Goal: Navigation & Orientation: Find specific page/section

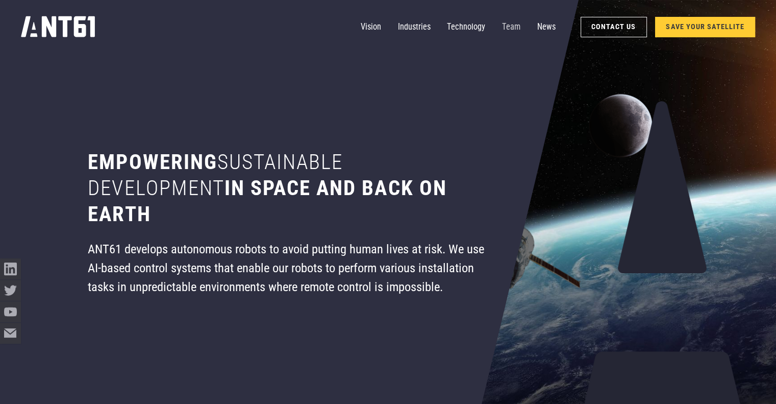
click at [516, 22] on link "Team" at bounding box center [511, 27] width 18 height 21
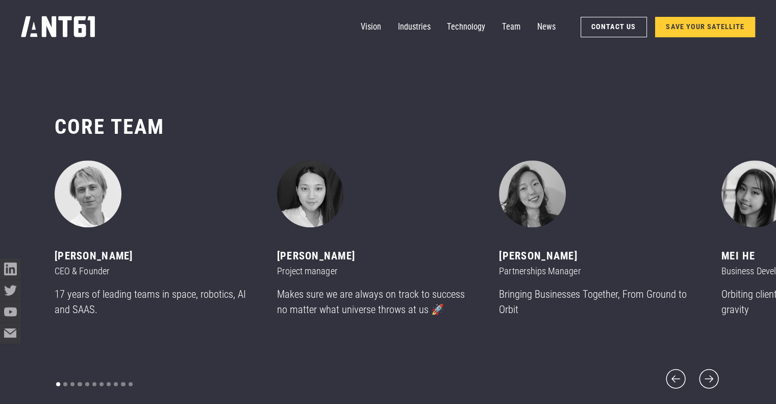
scroll to position [4894, 0]
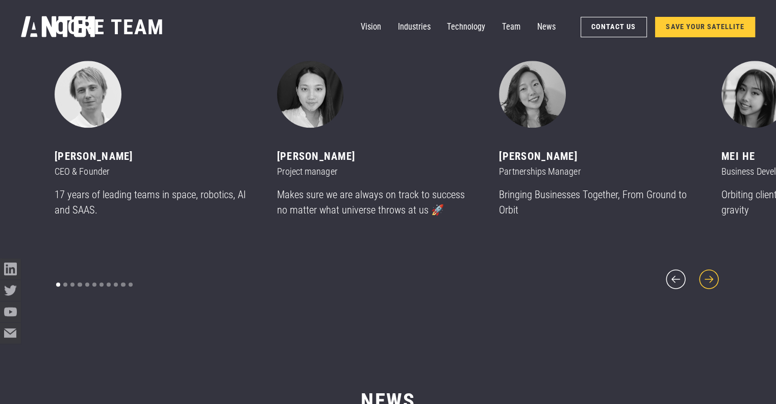
click at [700, 276] on icon "next slide" at bounding box center [709, 278] width 25 height 25
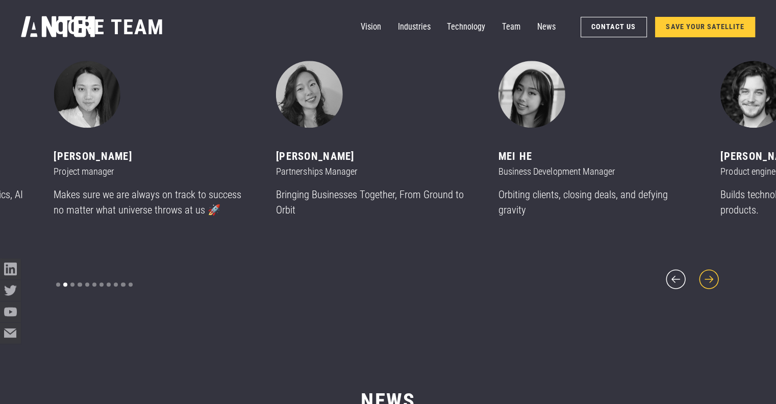
click at [706, 276] on icon "next slide" at bounding box center [709, 278] width 25 height 25
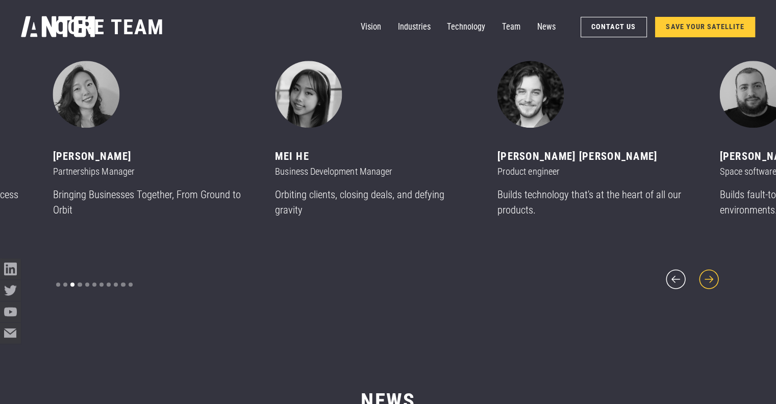
click at [706, 276] on icon "next slide" at bounding box center [709, 278] width 25 height 25
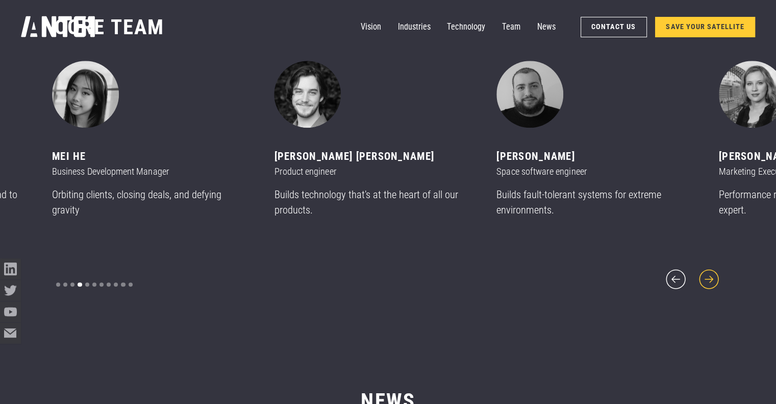
click at [706, 276] on icon "next slide" at bounding box center [709, 278] width 25 height 25
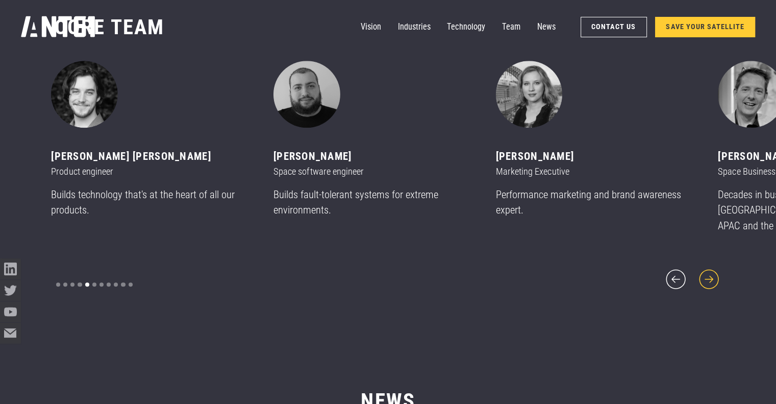
click at [706, 276] on icon "next slide" at bounding box center [709, 278] width 25 height 25
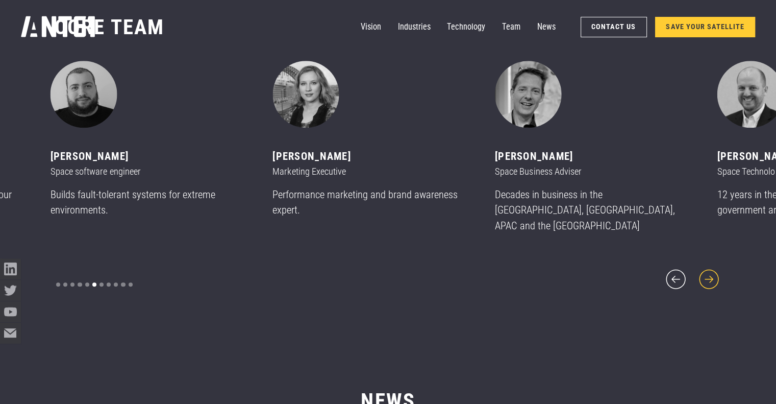
click at [706, 276] on icon "next slide" at bounding box center [709, 278] width 25 height 25
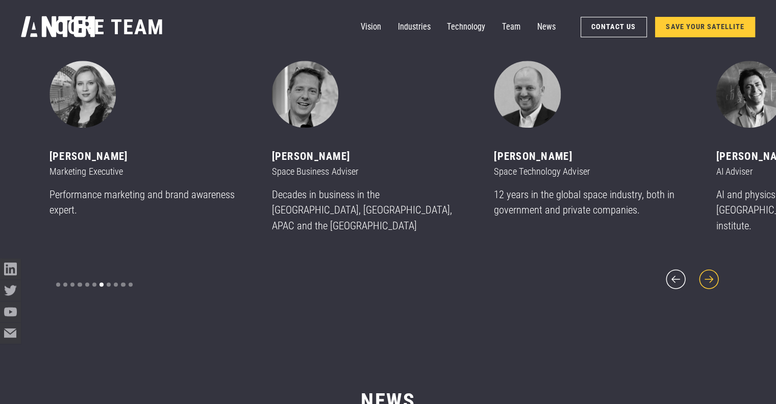
click at [706, 276] on icon "next slide" at bounding box center [709, 278] width 25 height 25
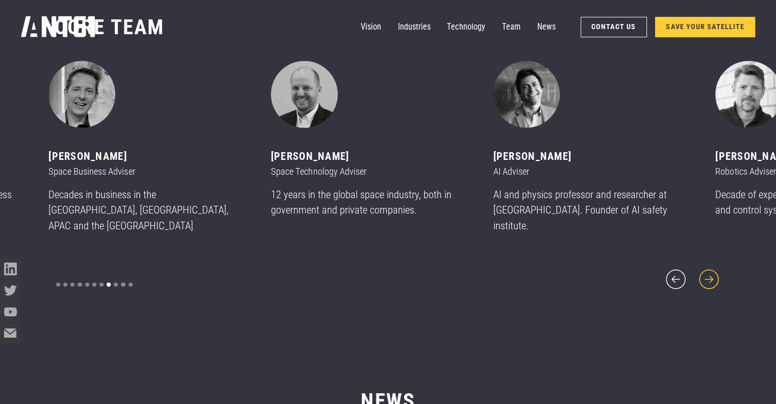
click at [706, 276] on icon "next slide" at bounding box center [709, 278] width 25 height 25
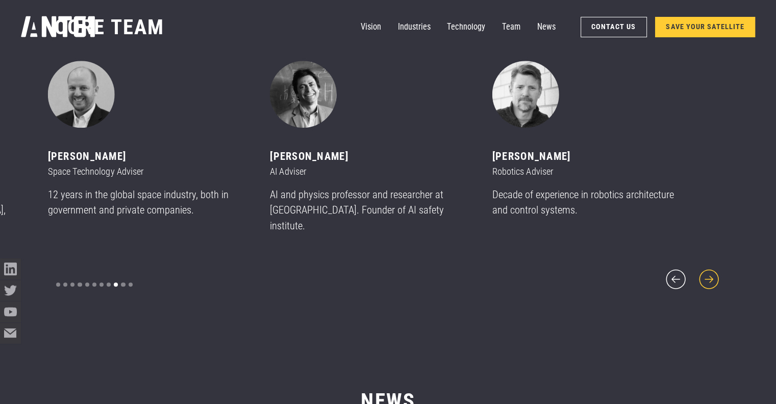
click at [706, 276] on icon "next slide" at bounding box center [709, 278] width 25 height 25
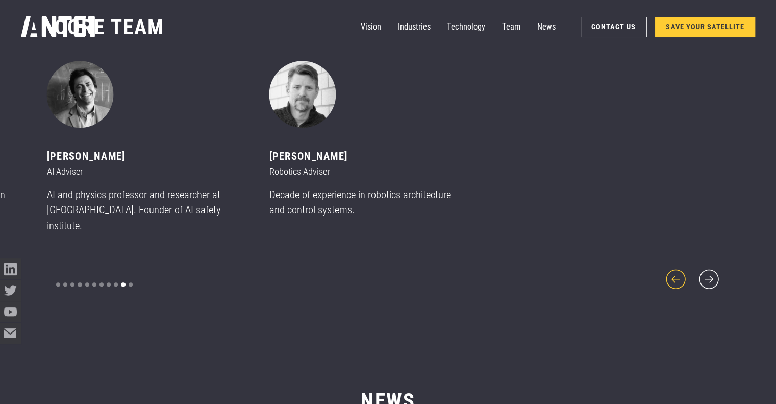
click at [679, 273] on icon "previous slide" at bounding box center [676, 278] width 25 height 25
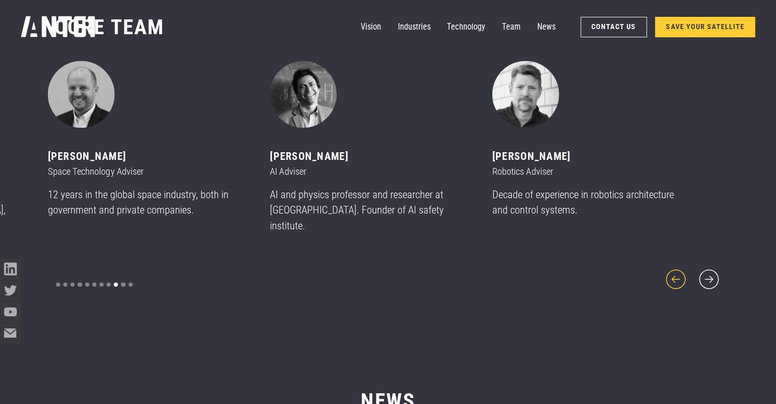
click at [679, 273] on icon "previous slide" at bounding box center [676, 278] width 25 height 25
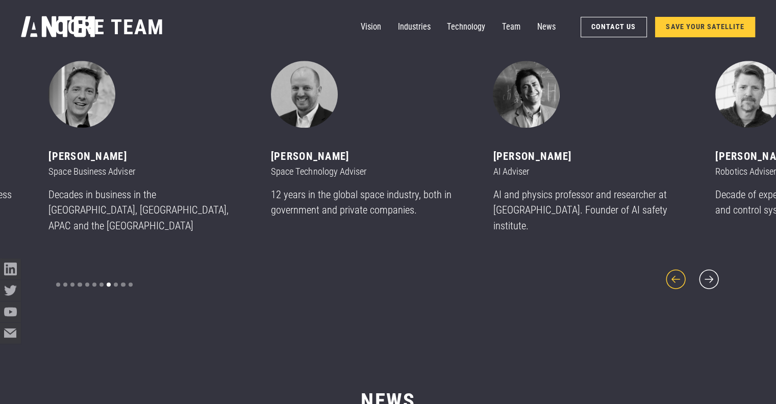
click at [679, 273] on icon "previous slide" at bounding box center [676, 278] width 25 height 25
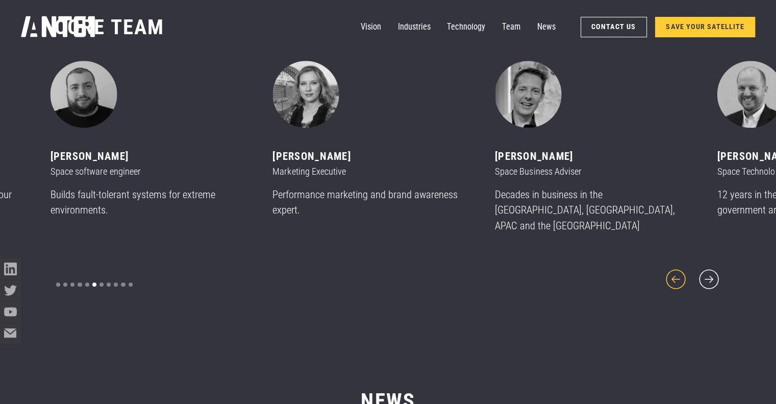
click at [679, 273] on icon "previous slide" at bounding box center [676, 278] width 25 height 25
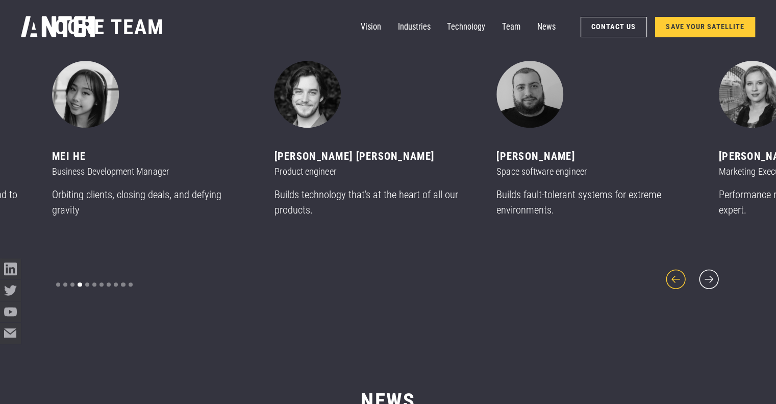
click at [679, 273] on icon "previous slide" at bounding box center [676, 278] width 25 height 25
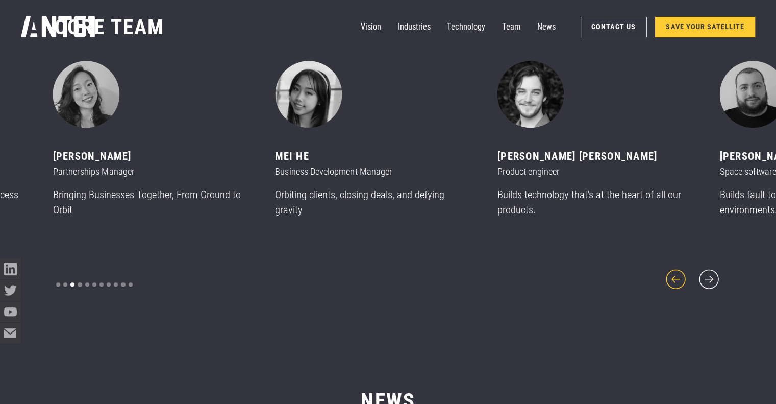
click at [679, 273] on icon "previous slide" at bounding box center [676, 278] width 25 height 25
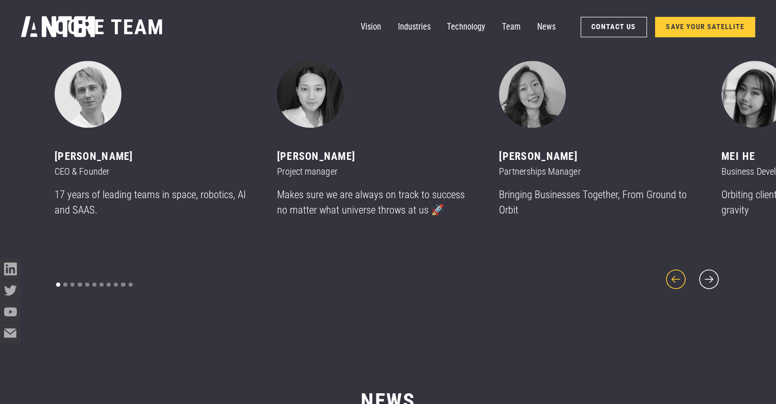
click at [679, 273] on icon "previous slide" at bounding box center [676, 278] width 25 height 25
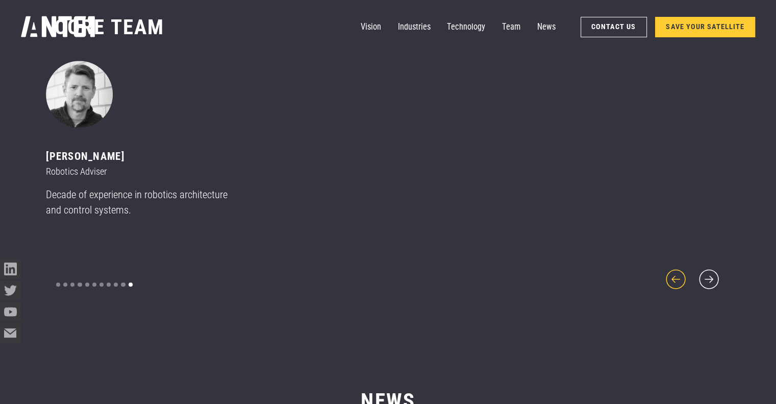
click at [679, 273] on icon "previous slide" at bounding box center [676, 278] width 25 height 25
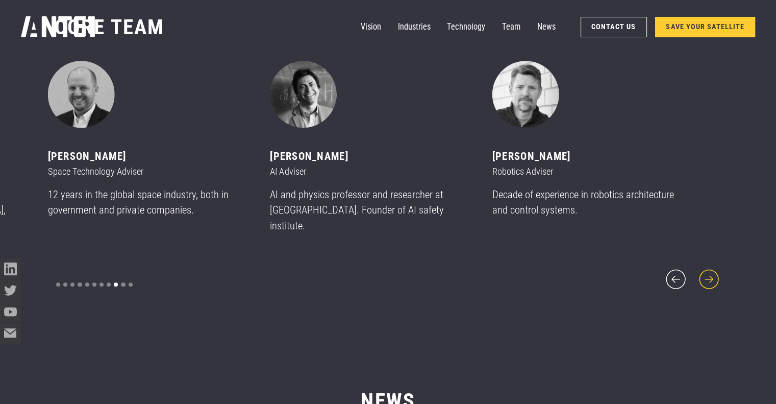
click at [715, 277] on icon "next slide" at bounding box center [709, 278] width 25 height 25
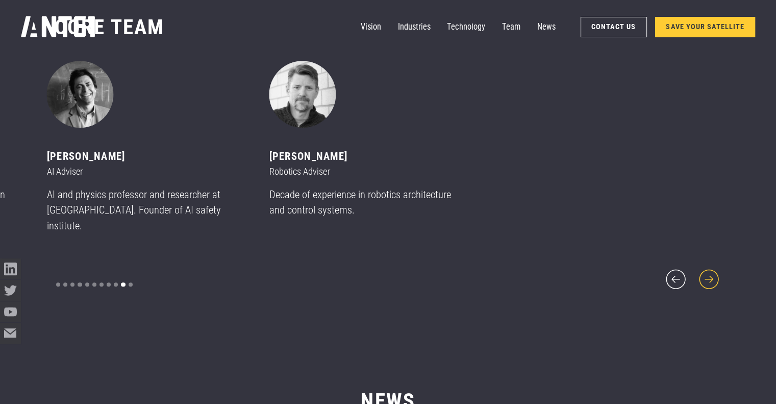
click at [715, 276] on icon "next slide" at bounding box center [709, 278] width 25 height 25
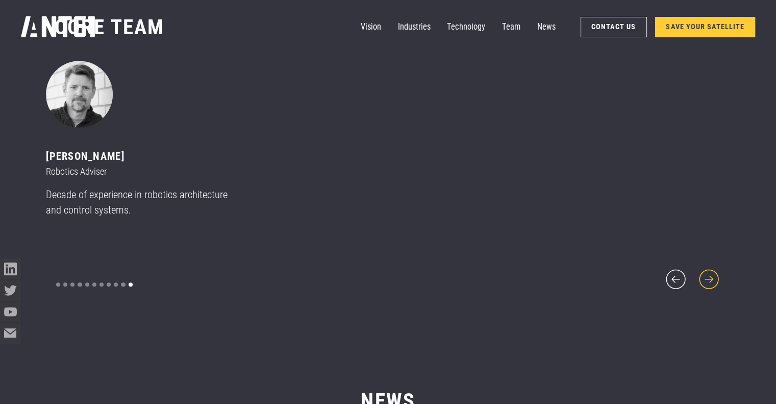
click at [715, 276] on icon "next slide" at bounding box center [709, 278] width 25 height 25
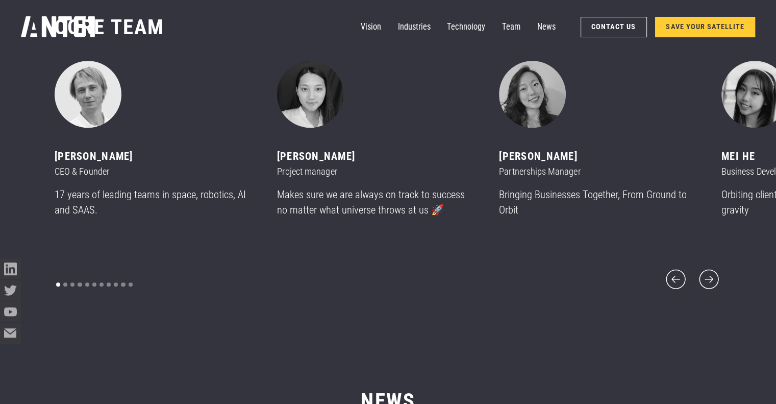
click at [83, 164] on div "[PERSON_NAME]" at bounding box center [154, 157] width 198 height 16
click at [85, 111] on img "1 of 11" at bounding box center [88, 94] width 67 height 67
click at [82, 217] on p "17 years of leading teams in space, robotics, AI and SAAS." at bounding box center [154, 202] width 198 height 31
